Goal: Contribute content: Add original content to the website for others to see

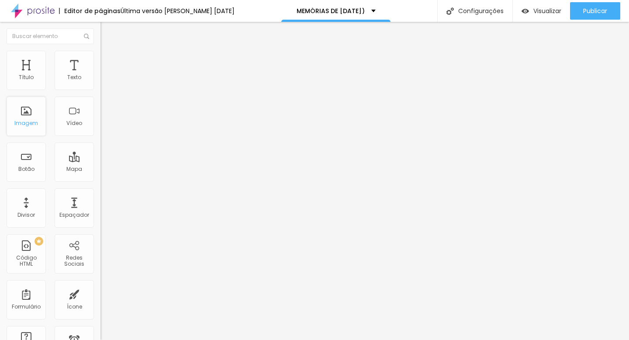
click at [32, 110] on div "Imagem" at bounding box center [26, 116] width 39 height 39
click at [24, 114] on div "Imagem" at bounding box center [26, 116] width 39 height 39
click at [101, 75] on span "Trocar imagem" at bounding box center [125, 71] width 48 height 7
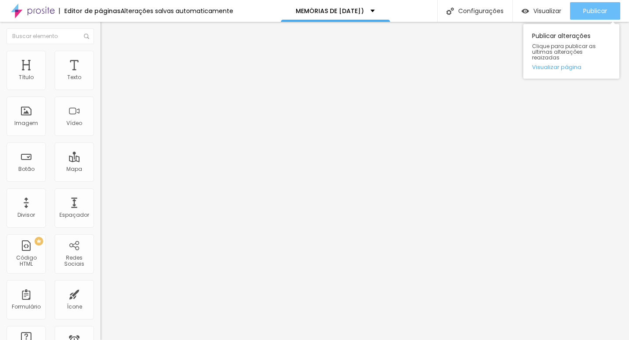
click at [591, 9] on span "Publicar" at bounding box center [595, 10] width 24 height 7
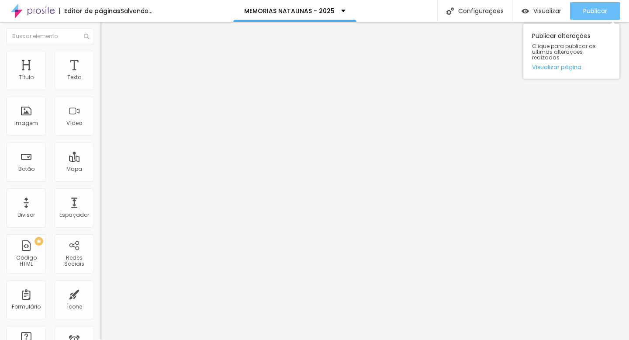
click at [595, 13] on span "Publicar" at bounding box center [595, 10] width 24 height 7
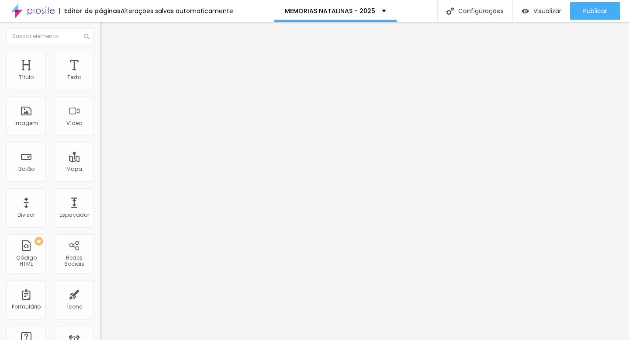
click at [108, 52] on span "Conteúdo" at bounding box center [121, 47] width 27 height 7
click at [101, 73] on div "Modo" at bounding box center [151, 70] width 101 height 5
click at [101, 56] on li "Estilo" at bounding box center [151, 55] width 101 height 9
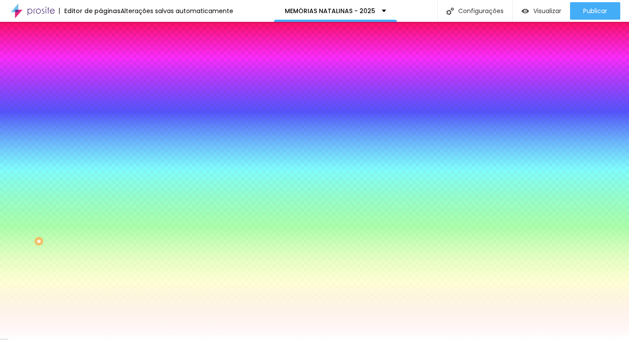
click at [101, 80] on span "Trocar imagem" at bounding box center [125, 76] width 48 height 7
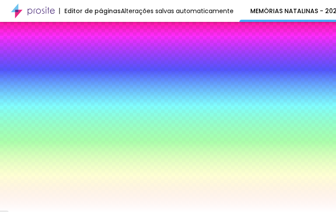
click at [101, 80] on span "Trocar imagem" at bounding box center [125, 76] width 48 height 7
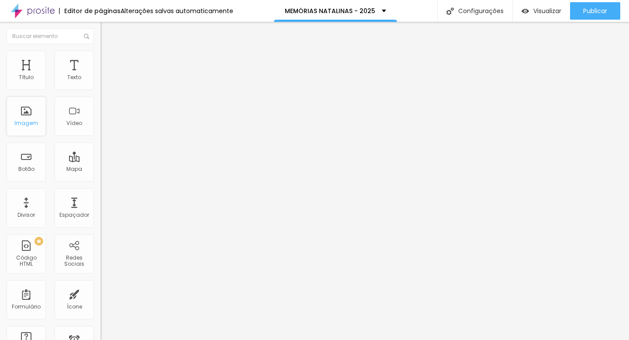
click at [27, 114] on div "Imagem" at bounding box center [26, 116] width 39 height 39
click at [101, 75] on span "Trocar imagem" at bounding box center [125, 71] width 48 height 7
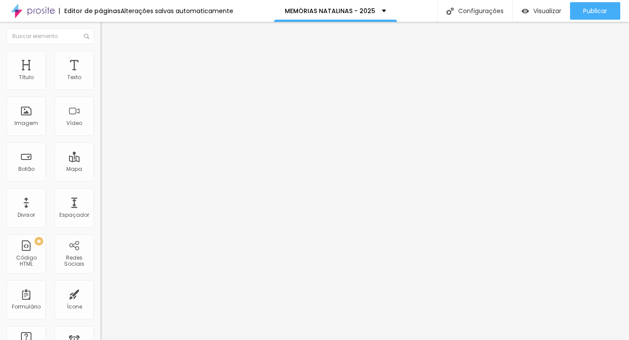
click at [101, 75] on span "Adicionar imagem" at bounding box center [129, 71] width 56 height 7
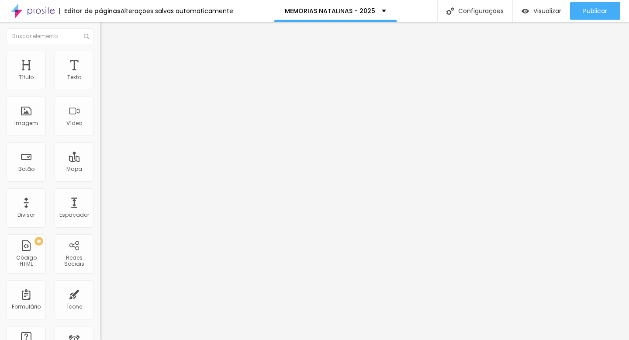
click at [101, 75] on span "Trocar imagem" at bounding box center [125, 71] width 48 height 7
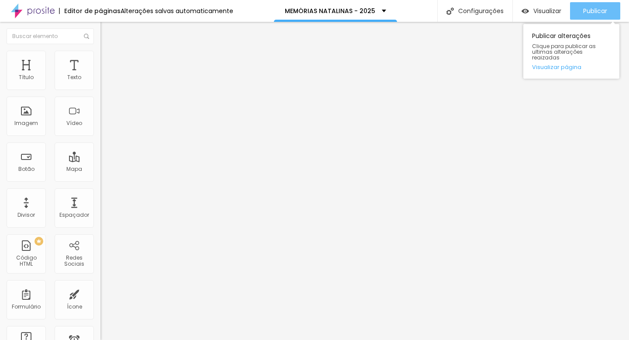
click at [582, 10] on button "Publicar" at bounding box center [595, 10] width 50 height 17
click at [563, 64] on link "Visualizar página" at bounding box center [571, 67] width 79 height 6
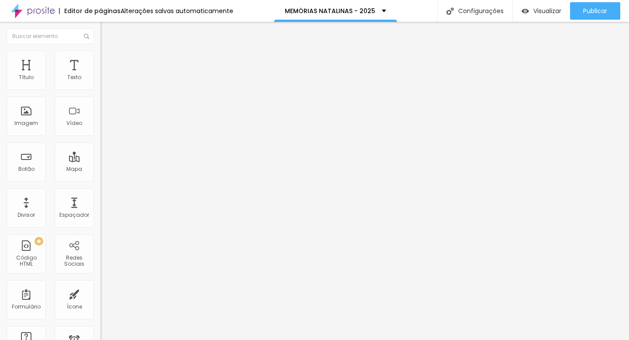
click at [101, 75] on span "Adicionar imagem" at bounding box center [129, 71] width 56 height 7
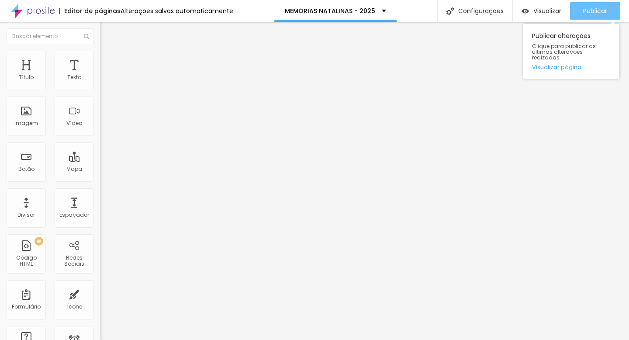
click at [583, 6] on div "Publicar" at bounding box center [595, 10] width 24 height 17
click at [593, 12] on span "Publicar" at bounding box center [595, 10] width 24 height 7
click at [597, 2] on div "Publicar" at bounding box center [595, 10] width 24 height 17
click at [568, 64] on link "Visualizar página" at bounding box center [571, 67] width 79 height 6
